Goal: Transaction & Acquisition: Purchase product/service

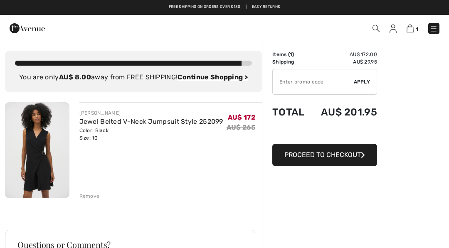
click at [379, 27] on img at bounding box center [376, 28] width 7 height 7
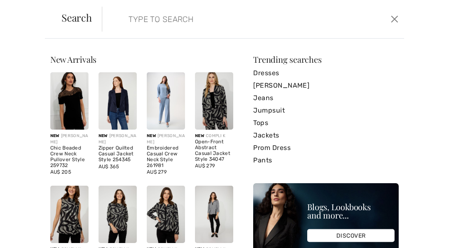
click at [150, 16] on input "search" at bounding box center [222, 19] width 200 height 25
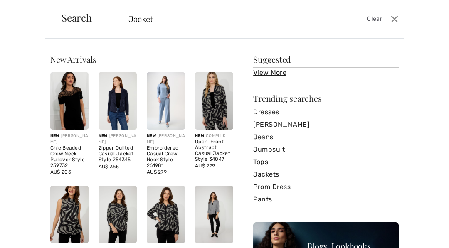
type input "Jackets"
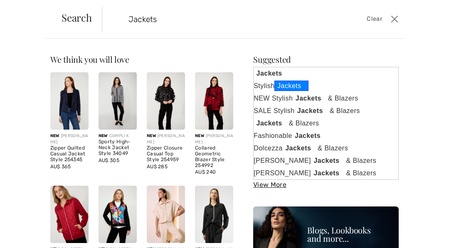
click at [292, 86] on strong "Jackets" at bounding box center [292, 86] width 34 height 10
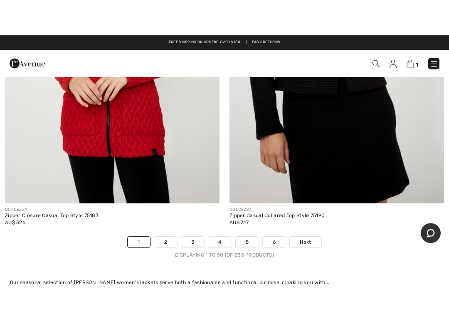
scroll to position [9213, 0]
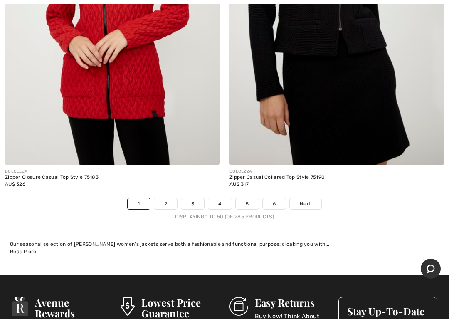
click at [167, 198] on link "2" at bounding box center [165, 203] width 23 height 11
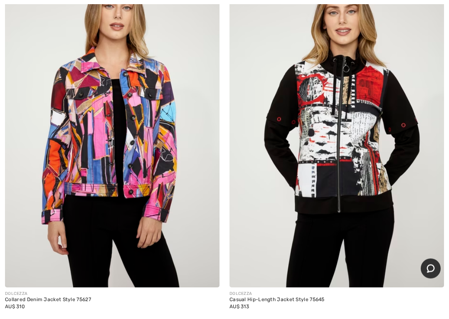
scroll to position [138, 0]
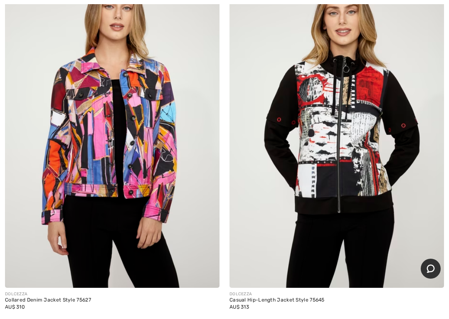
click at [428, 222] on img at bounding box center [337, 127] width 215 height 322
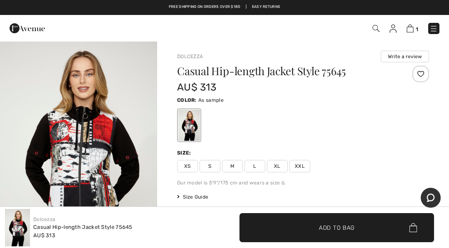
click at [437, 27] on img at bounding box center [434, 29] width 8 height 8
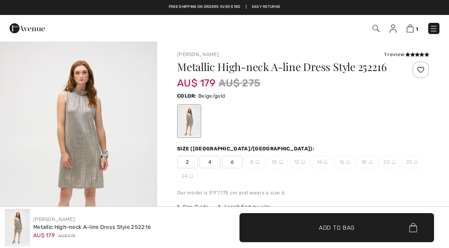
click at [377, 30] on img at bounding box center [376, 28] width 7 height 7
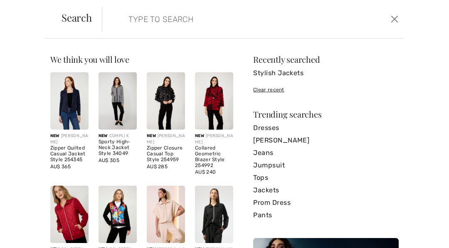
click at [296, 75] on link "Stylish Jackets" at bounding box center [326, 73] width 146 height 12
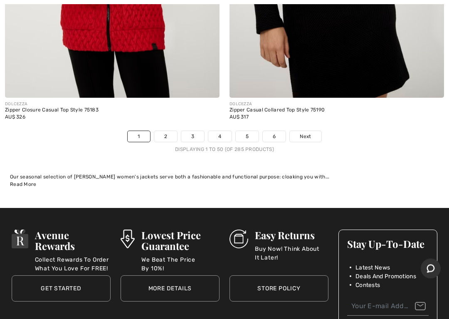
scroll to position [9280, 0]
click at [167, 131] on link "2" at bounding box center [165, 136] width 23 height 11
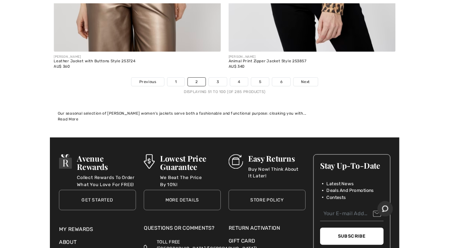
scroll to position [9323, 0]
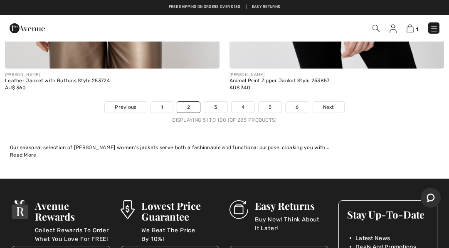
click at [220, 102] on link "3" at bounding box center [215, 107] width 23 height 11
click at [215, 104] on link "3" at bounding box center [215, 107] width 23 height 11
click at [218, 102] on link "3" at bounding box center [215, 107] width 23 height 11
click at [224, 102] on link "3" at bounding box center [215, 107] width 23 height 11
click at [219, 84] on div "AU$ 360" at bounding box center [112, 87] width 215 height 7
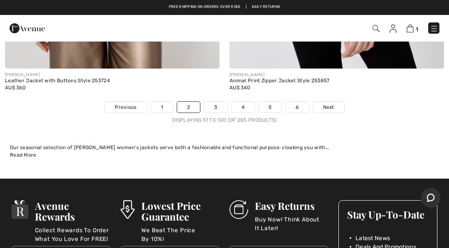
click at [214, 102] on link "3" at bounding box center [215, 107] width 23 height 11
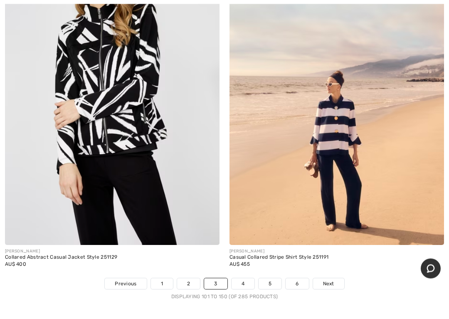
scroll to position [9119, 0]
click at [190, 248] on link "2" at bounding box center [188, 283] width 23 height 11
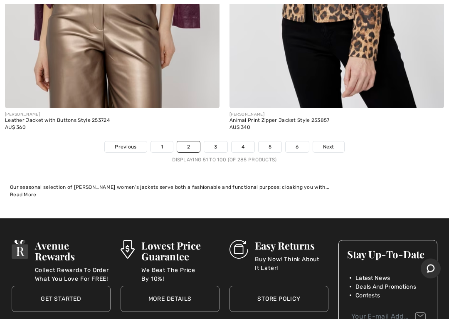
scroll to position [9287, 0]
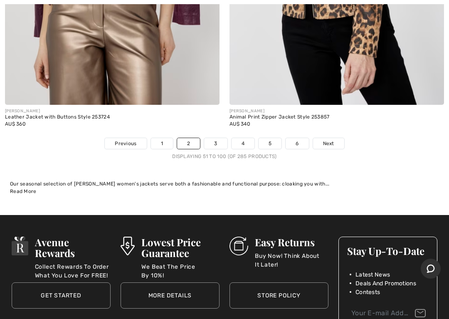
click at [218, 138] on link "3" at bounding box center [215, 143] width 23 height 11
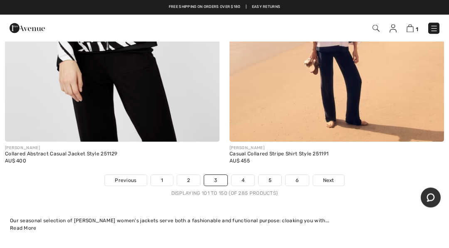
scroll to position [9222, 0]
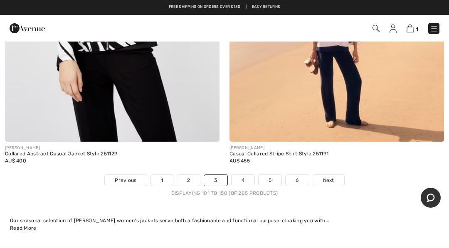
click at [250, 175] on link "4" at bounding box center [243, 180] width 23 height 11
click at [245, 175] on link "4" at bounding box center [243, 180] width 23 height 11
click at [246, 177] on link "4" at bounding box center [243, 180] width 23 height 11
click at [247, 175] on link "4" at bounding box center [243, 180] width 23 height 11
click at [249, 175] on link "4" at bounding box center [243, 180] width 23 height 11
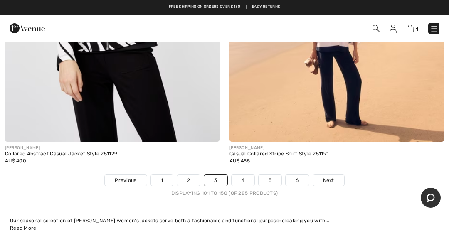
click at [249, 175] on link "4" at bounding box center [243, 180] width 23 height 11
click at [251, 175] on link "4" at bounding box center [243, 180] width 23 height 11
click at [369, 157] on div "AU$ 455" at bounding box center [337, 160] width 215 height 7
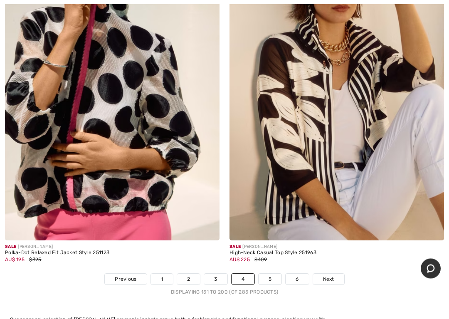
scroll to position [9207, 0]
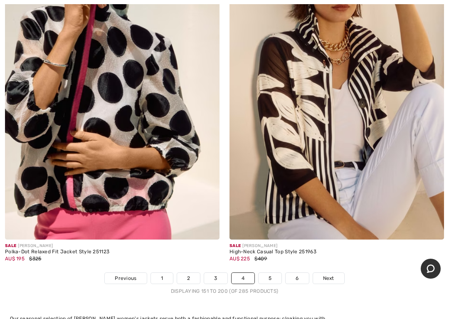
click at [274, 248] on link "5" at bounding box center [270, 278] width 23 height 11
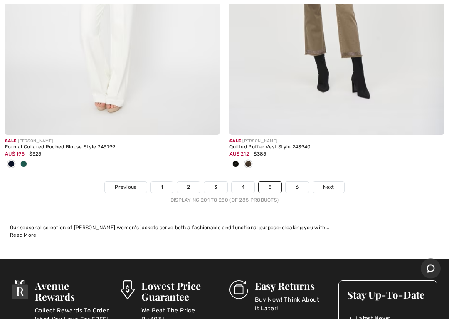
scroll to position [9163, 0]
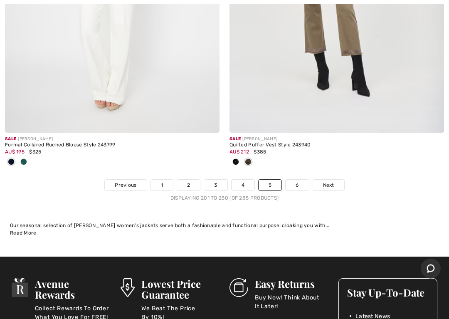
click at [299, 180] on link "6" at bounding box center [297, 185] width 23 height 11
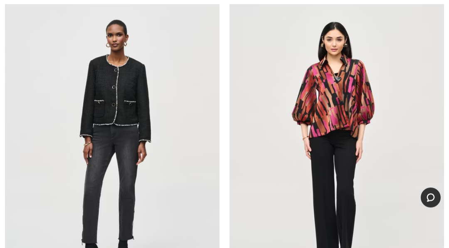
scroll to position [828, 0]
click at [355, 112] on img at bounding box center [337, 146] width 215 height 322
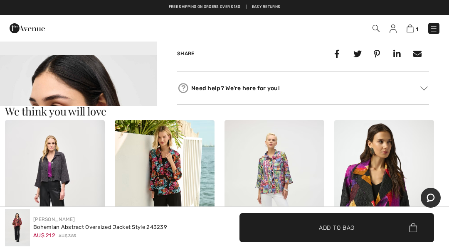
scroll to position [689, 0]
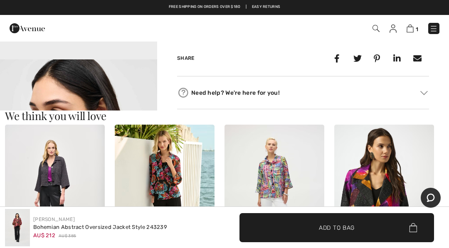
click at [377, 26] on img at bounding box center [376, 28] width 7 height 7
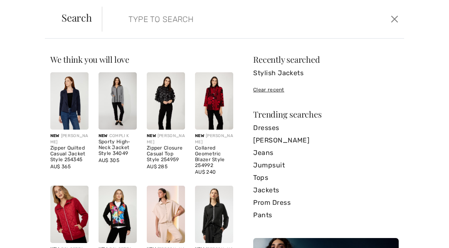
click at [141, 20] on input "search" at bounding box center [222, 19] width 200 height 25
click at [131, 19] on input "search" at bounding box center [222, 19] width 200 height 25
click at [132, 21] on input "search" at bounding box center [222, 19] width 200 height 25
click at [130, 16] on input "search" at bounding box center [222, 19] width 200 height 25
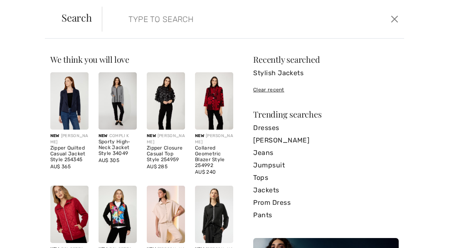
scroll to position [655, 0]
paste input "Casual Puffer Coat with Jewels Style 253714 Color: Black Size:"
type input "Casual Puffer Coat with Jewels Style 253714 Color: Black Size:"
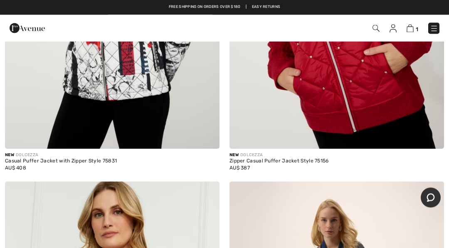
scroll to position [277, 0]
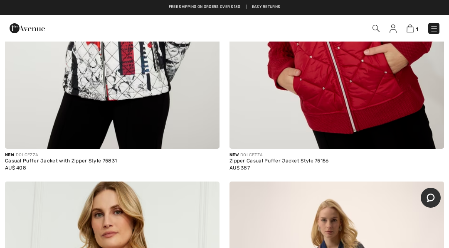
click at [376, 30] on img at bounding box center [376, 28] width 7 height 7
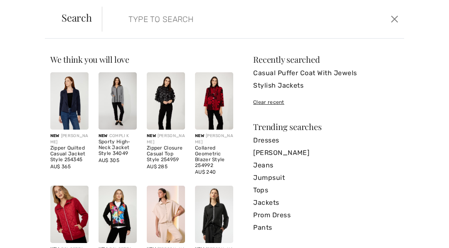
click at [141, 15] on input "search" at bounding box center [222, 19] width 200 height 25
click at [131, 19] on input "search" at bounding box center [222, 19] width 200 height 25
paste input "Casual Puffer Coat with Jewels Style 253714 Color: Black Size:"
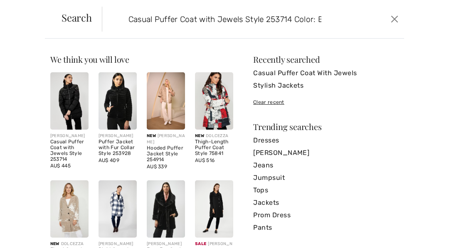
type input "Casual Puffer Coat with Jewels Style 253714 Color: Black Size:"
click at [70, 102] on img at bounding box center [69, 100] width 38 height 57
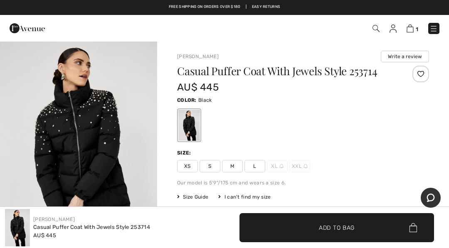
click at [186, 146] on div "Casual Puffer Coat With Jewels Style 253714 AU$ 445 Color: Black Size: XS S M L…" at bounding box center [303, 170] width 252 height 209
click at [183, 153] on div "Size:" at bounding box center [185, 152] width 16 height 7
click at [186, 151] on div "Size:" at bounding box center [185, 152] width 16 height 7
click at [189, 153] on div "Size:" at bounding box center [185, 152] width 16 height 7
click at [192, 152] on div "Size:" at bounding box center [185, 152] width 16 height 7
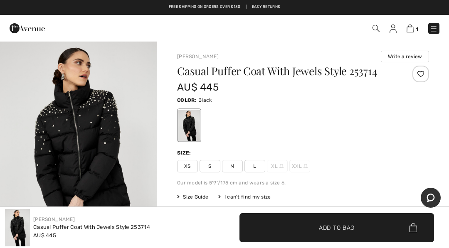
click at [189, 156] on div "Size:" at bounding box center [185, 152] width 16 height 7
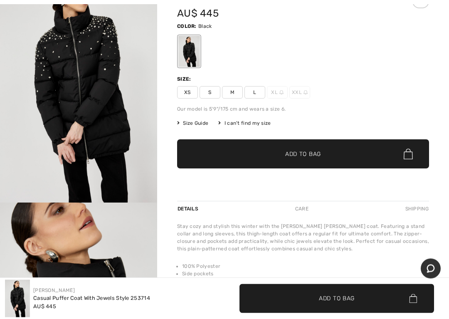
scroll to position [76, 0]
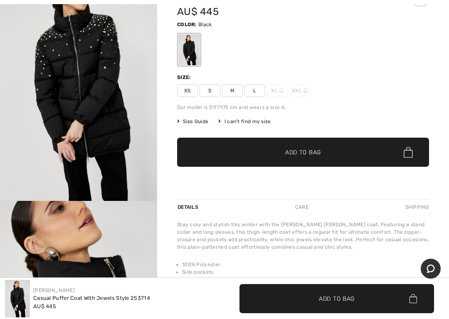
click at [194, 121] on span "Size Guide" at bounding box center [192, 121] width 31 height 7
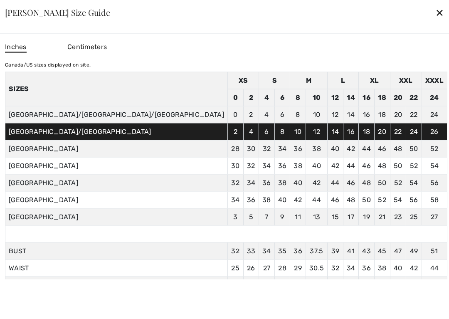
click at [436, 10] on div "✕" at bounding box center [440, 12] width 9 height 17
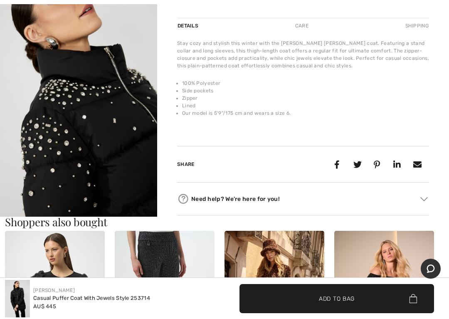
scroll to position [33, 0]
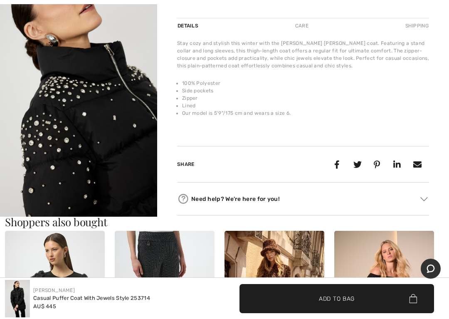
click at [77, 158] on img "2 / 4" at bounding box center [78, 105] width 157 height 236
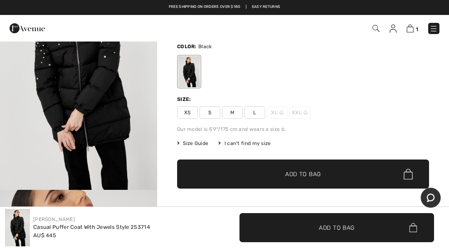
scroll to position [53, 0]
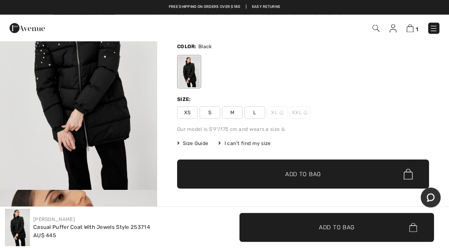
click at [259, 112] on span "L" at bounding box center [255, 113] width 21 height 12
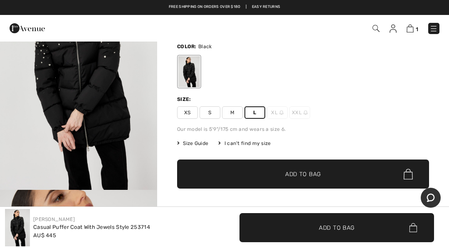
click at [314, 171] on span "Add to Bag" at bounding box center [303, 174] width 36 height 9
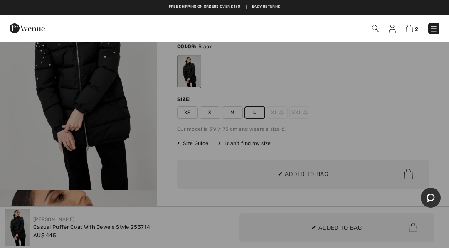
click at [304, 174] on div at bounding box center [224, 124] width 449 height 248
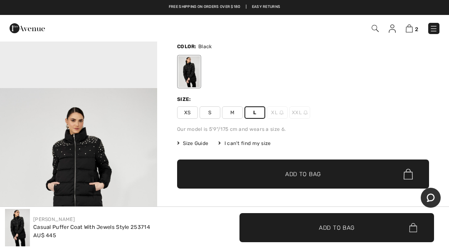
scroll to position [606, 0]
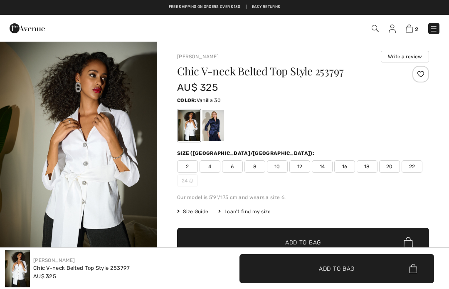
checkbox input "true"
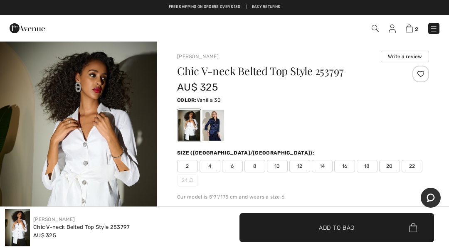
click at [373, 26] on img at bounding box center [375, 28] width 7 height 7
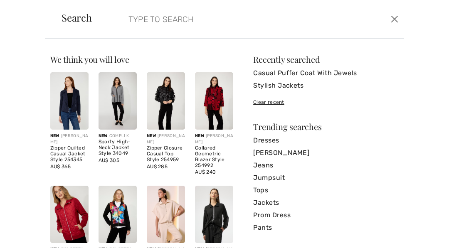
click at [138, 20] on input "search" at bounding box center [222, 19] width 200 height 25
click at [134, 16] on input "search" at bounding box center [222, 19] width 200 height 25
paste input "Puffer Jacket with Fur Collar Style 253928"
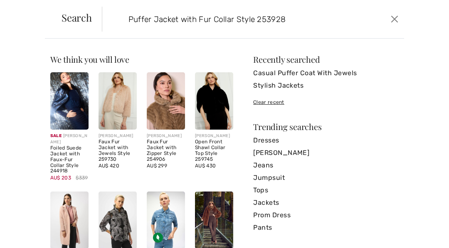
click at [322, 14] on input "Puffer Jacket with Fur Collar Style 253928" at bounding box center [222, 19] width 200 height 25
type input "Puffer Jacket with Fur Collar Style 253928"
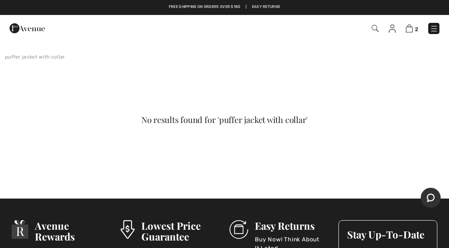
click at [376, 27] on img at bounding box center [375, 28] width 7 height 7
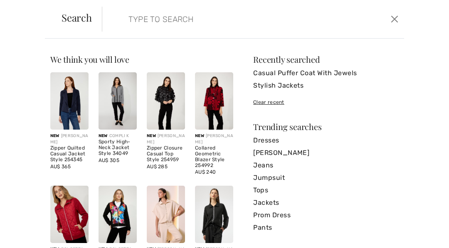
click at [149, 15] on input "search" at bounding box center [222, 19] width 200 height 25
paste input "Puffer Jacket with Fur Collar Style 253928"
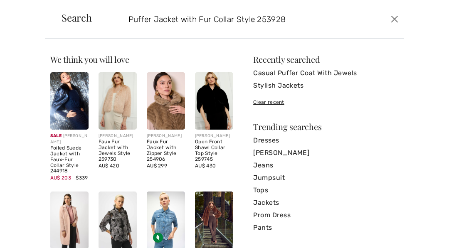
click at [233, 18] on input "Puffer Jacket with Fur Collar Style 253928" at bounding box center [222, 19] width 200 height 25
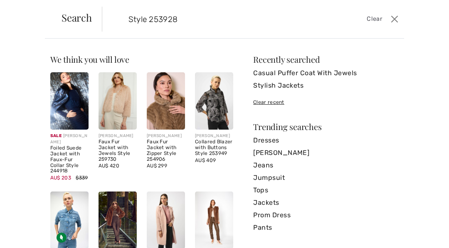
type input "Style 253928"
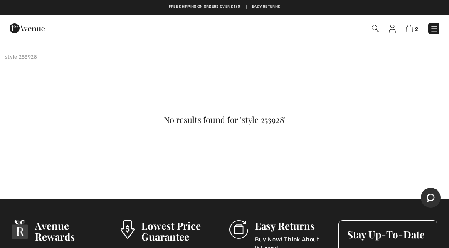
click at [374, 23] on span "2" at bounding box center [317, 28] width 246 height 11
click at [378, 31] on img at bounding box center [375, 28] width 7 height 7
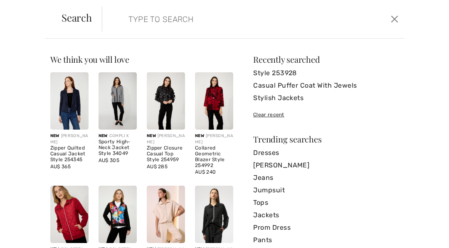
click at [161, 20] on input "search" at bounding box center [222, 19] width 200 height 25
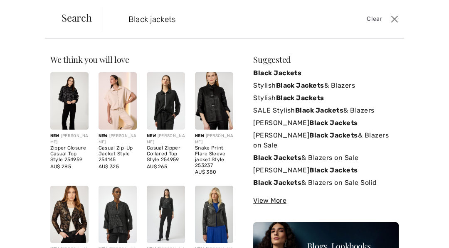
type input "Black jackets"
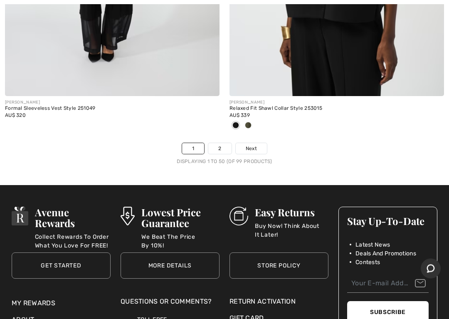
scroll to position [9355, 0]
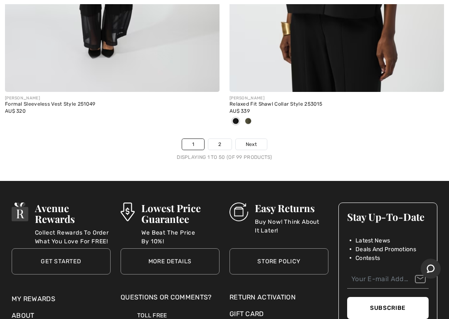
click at [254, 141] on span "Next" at bounding box center [251, 144] width 11 height 7
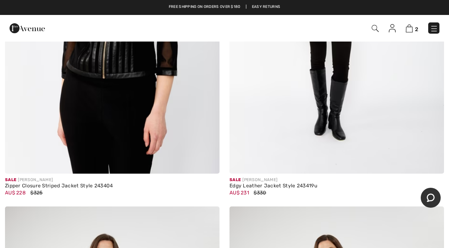
scroll to position [3986, 0]
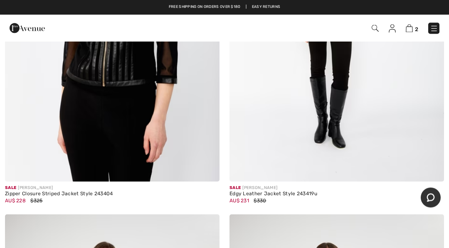
click at [376, 28] on img at bounding box center [375, 28] width 7 height 7
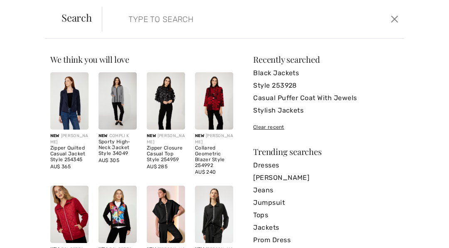
click at [155, 22] on input "search" at bounding box center [222, 19] width 200 height 25
paste input "Puffer Jacket with Fur Collar Style 253928"
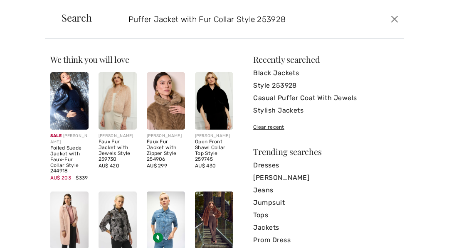
scroll to position [0, 0]
click at [311, 20] on input "Puffer Jacket with Fur Collar Style 253928" at bounding box center [222, 19] width 200 height 25
type input "Puffer Jacket with Fur Collar Style 253928"
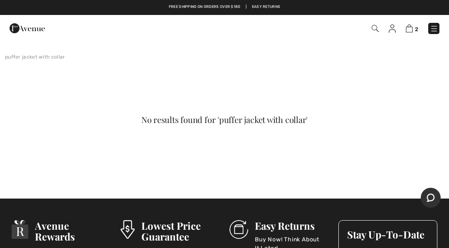
click at [381, 27] on span "2" at bounding box center [317, 28] width 246 height 11
click at [375, 27] on img at bounding box center [375, 28] width 7 height 7
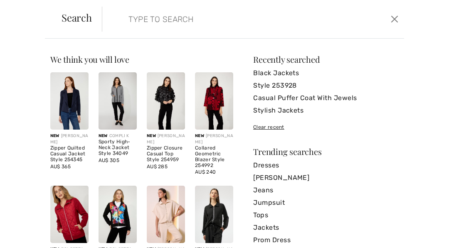
click at [171, 18] on input "search" at bounding box center [222, 19] width 200 height 25
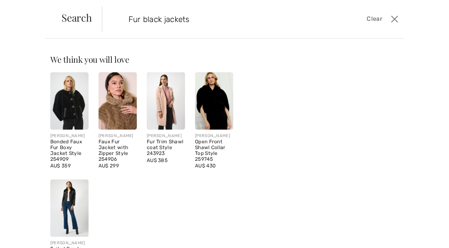
type input "Fur black jackets"
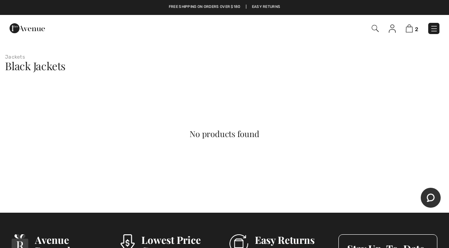
click at [35, 36] on img at bounding box center [27, 28] width 35 height 17
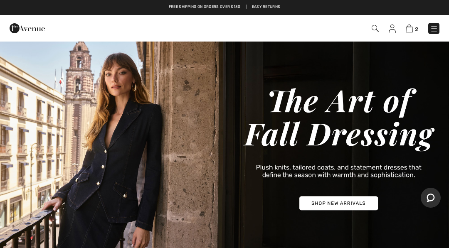
click at [378, 30] on img at bounding box center [375, 28] width 7 height 7
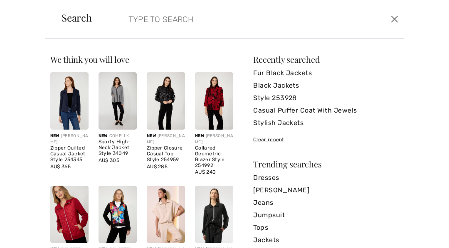
click at [195, 20] on input "search" at bounding box center [222, 19] width 200 height 25
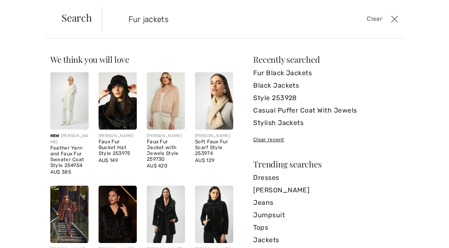
type input "Fur jackets"
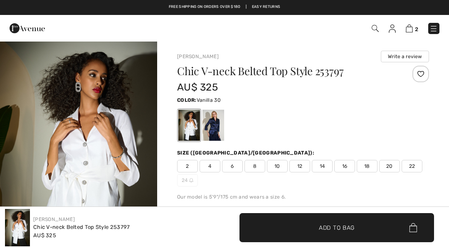
checkbox input "true"
click at [376, 32] on img at bounding box center [375, 28] width 7 height 7
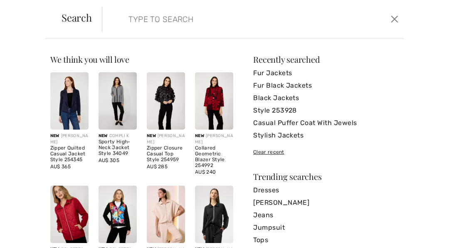
click at [175, 24] on input "search" at bounding box center [222, 19] width 200 height 25
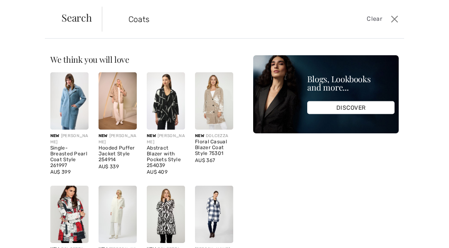
type input "Coats"
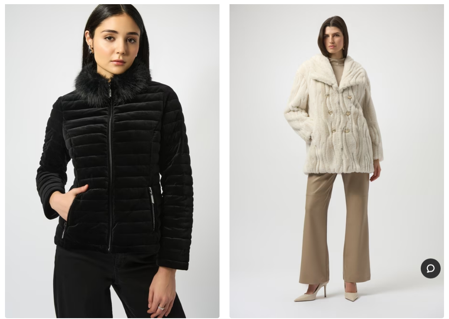
scroll to position [2352, 0]
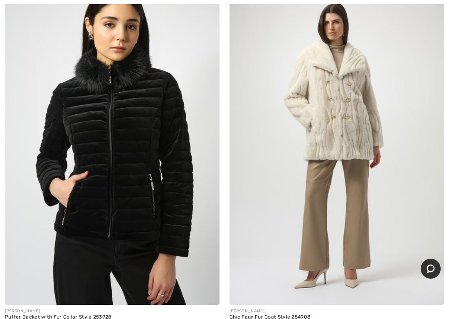
click at [82, 141] on img at bounding box center [112, 144] width 215 height 322
